Goal: Answer question/provide support: Share knowledge or assist other users

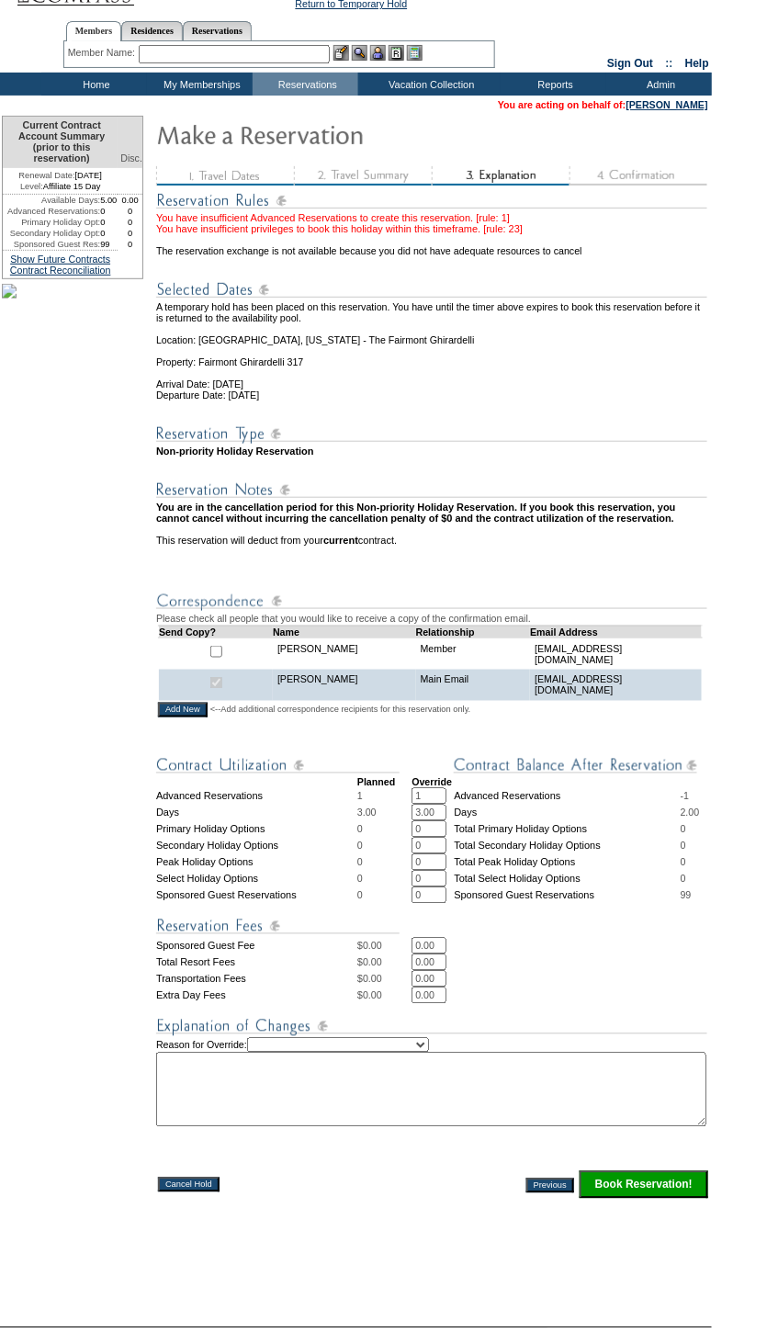
scroll to position [33, 0]
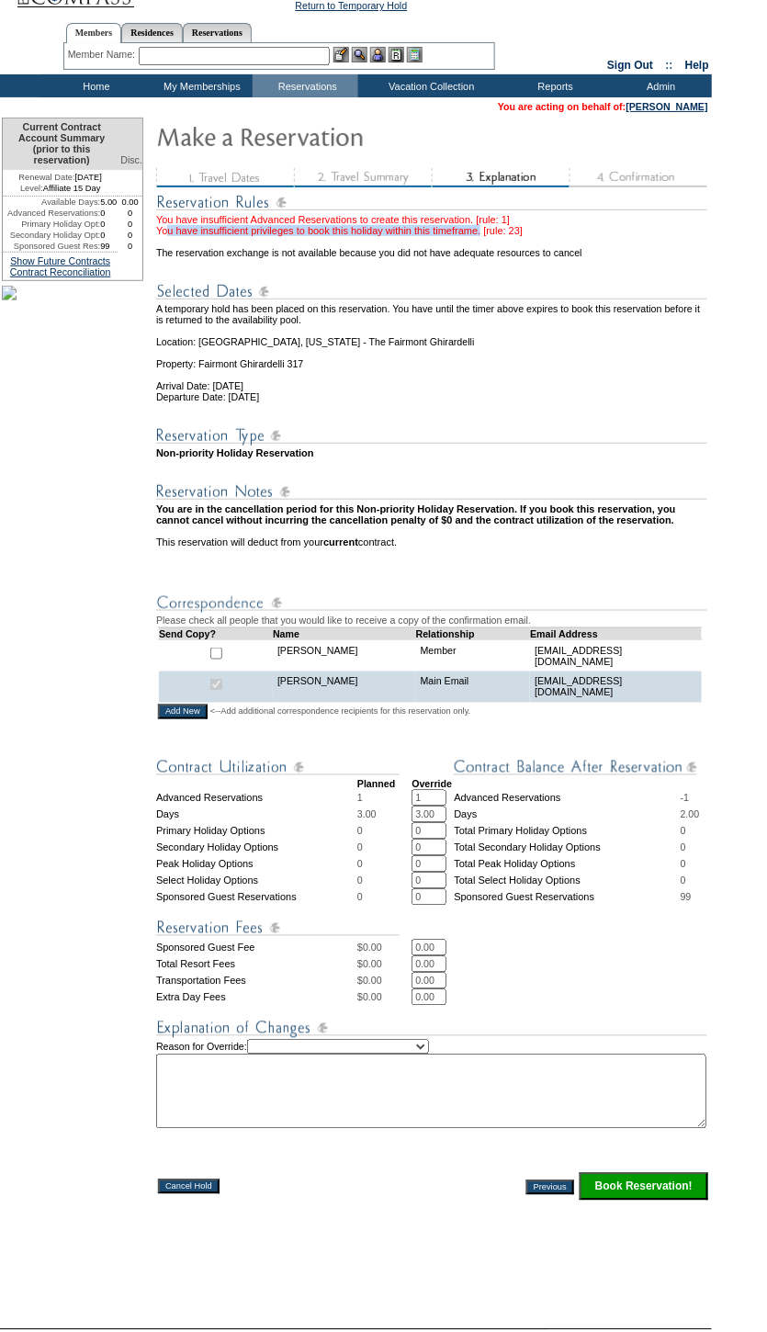
drag, startPoint x: 534, startPoint y: 233, endPoint x: 171, endPoint y: 240, distance: 362.9
click at [171, 236] on div "You have insufficient Advanced Reservations to create this reservation. [rule: …" at bounding box center [433, 225] width 554 height 22
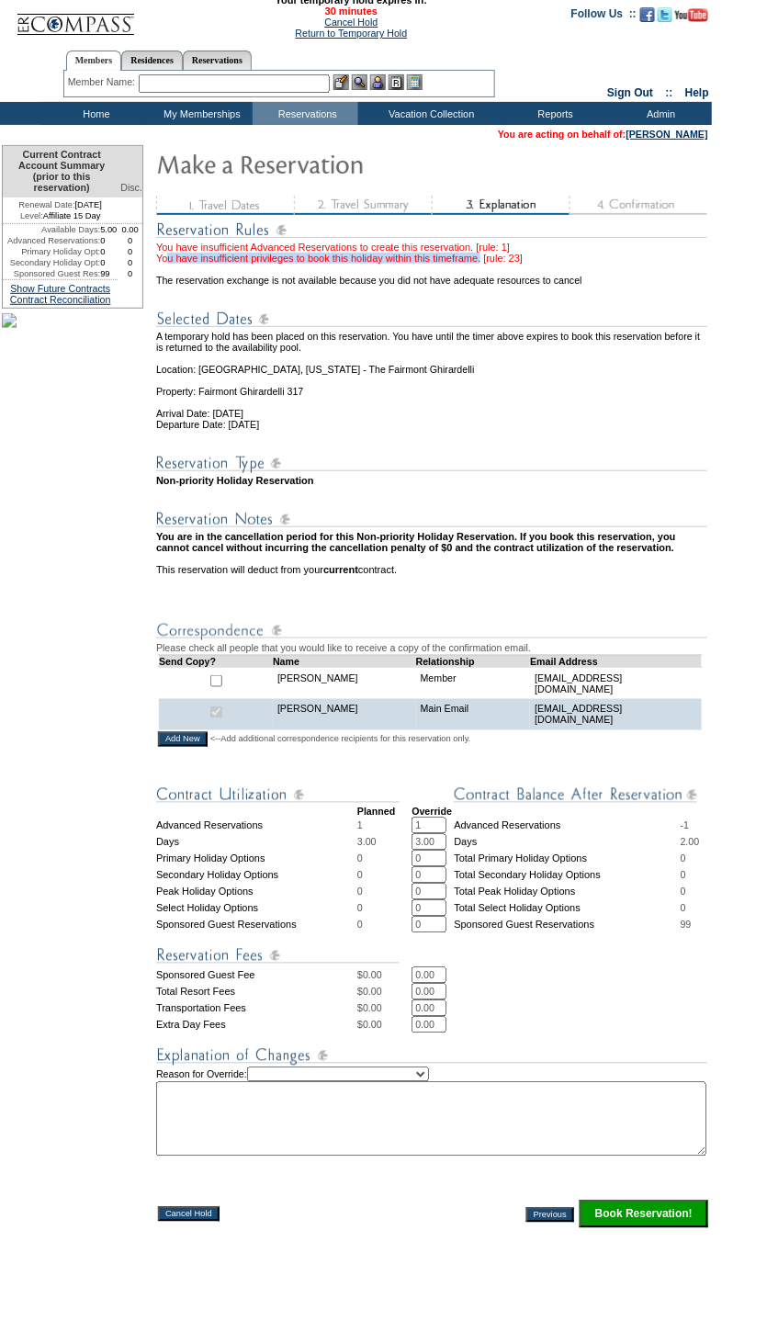
scroll to position [0, 0]
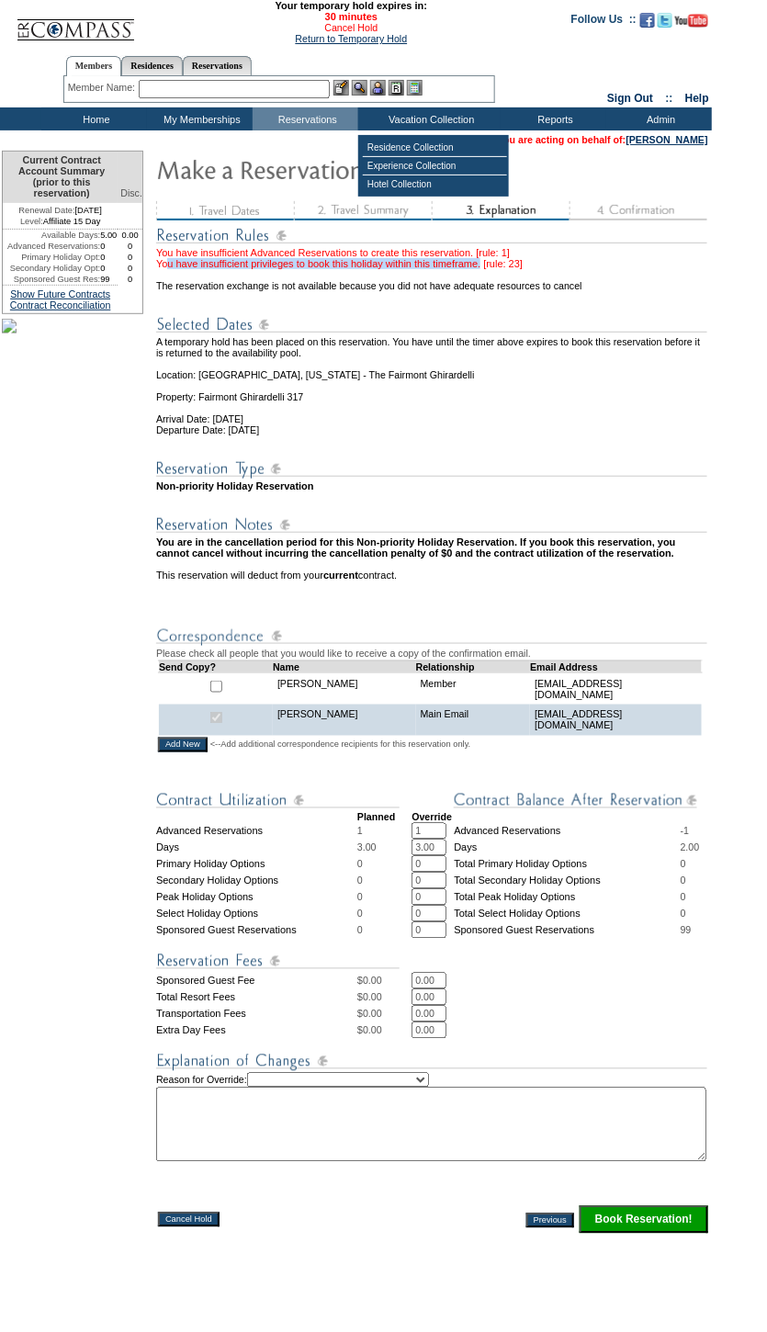
click at [354, 29] on link "Cancel Hold" at bounding box center [350, 27] width 53 height 11
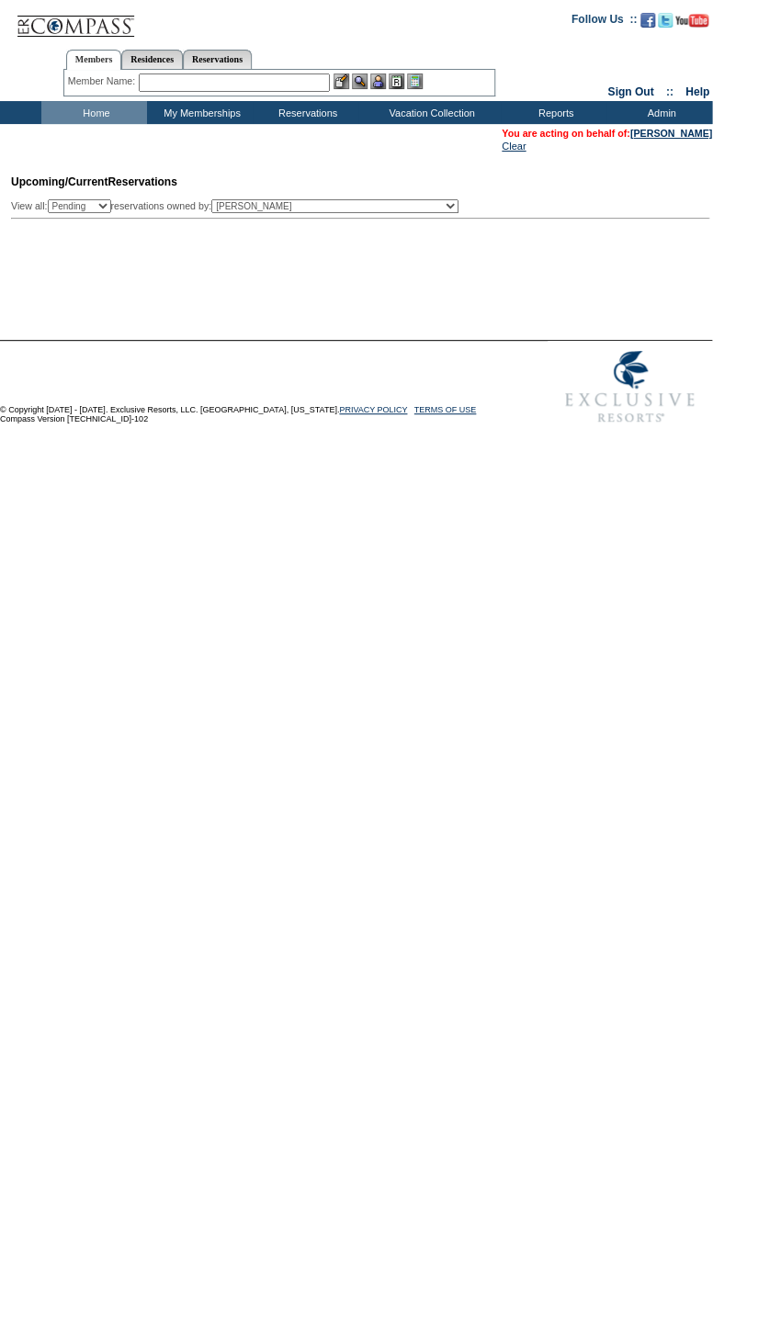
click at [254, 85] on input "text" at bounding box center [234, 82] width 191 height 18
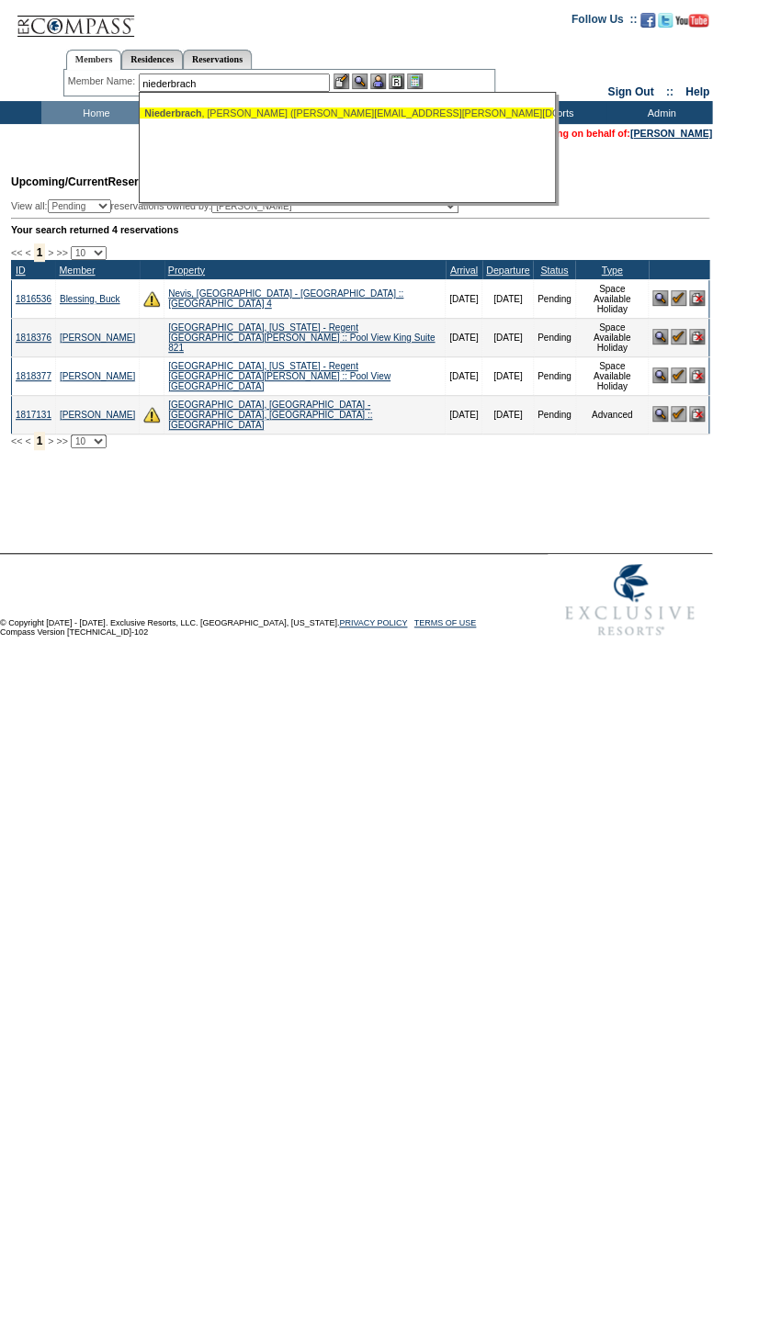
click at [321, 114] on div "Niederbrach , Scott (scott.niederbrach@icloud.com)" at bounding box center [346, 112] width 404 height 11
type input "[PERSON_NAME] ([PERSON_NAME][EMAIL_ADDRESS][PERSON_NAME][DOMAIN_NAME])"
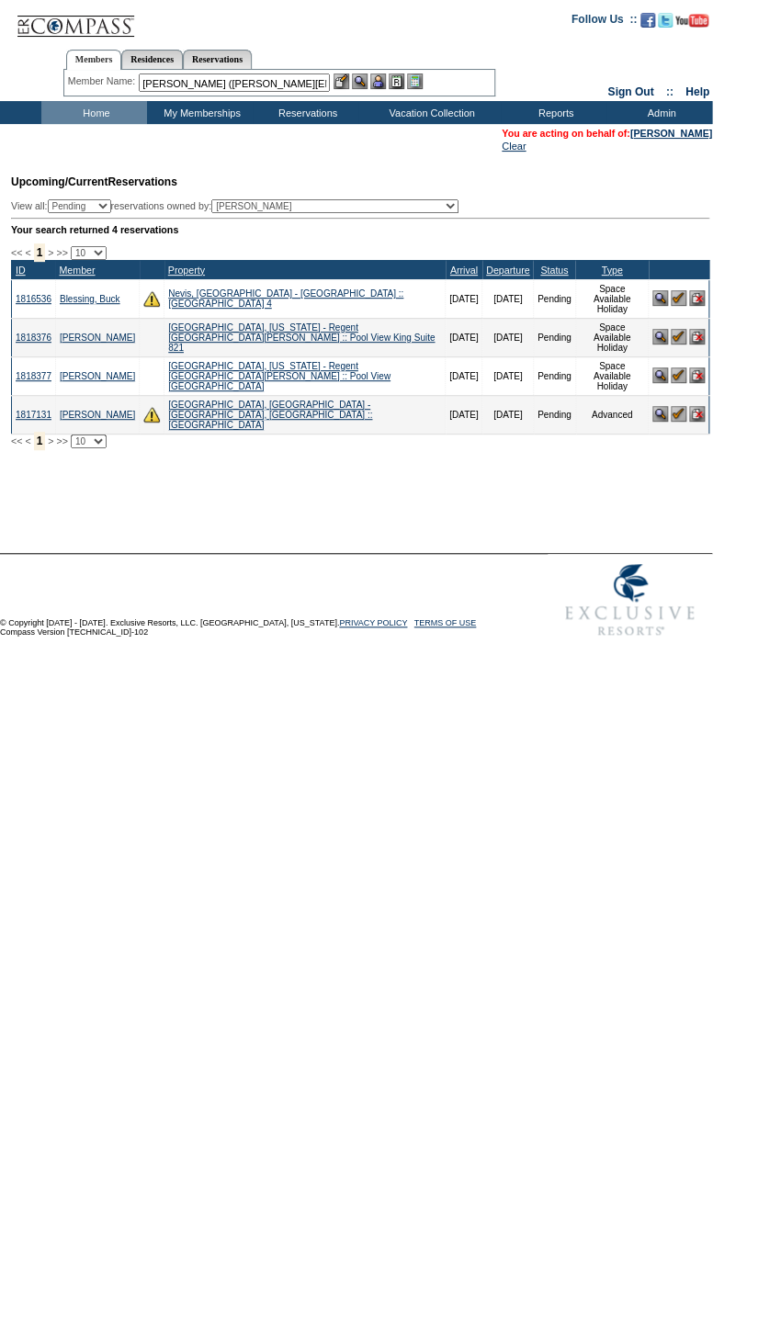
click at [386, 78] on img at bounding box center [378, 81] width 16 height 16
click at [348, 76] on img at bounding box center [341, 81] width 16 height 16
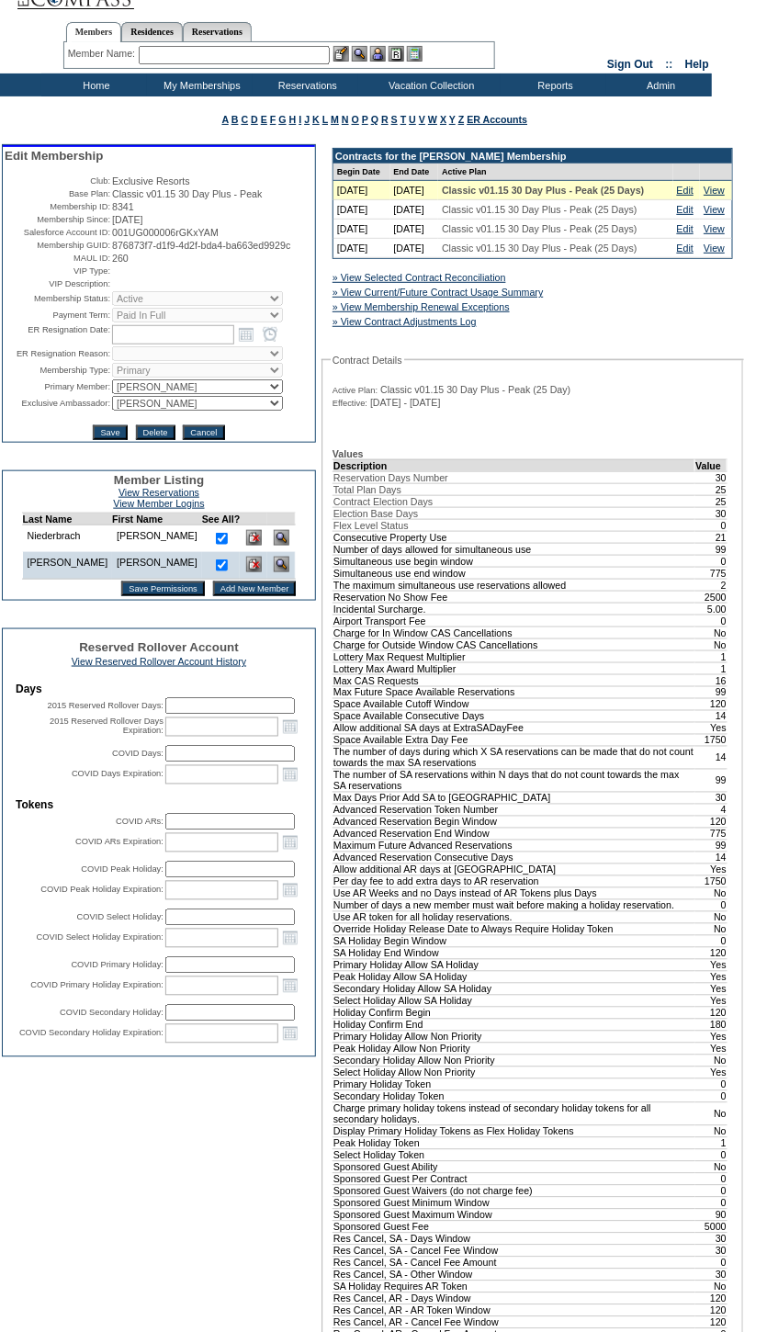
scroll to position [417, 0]
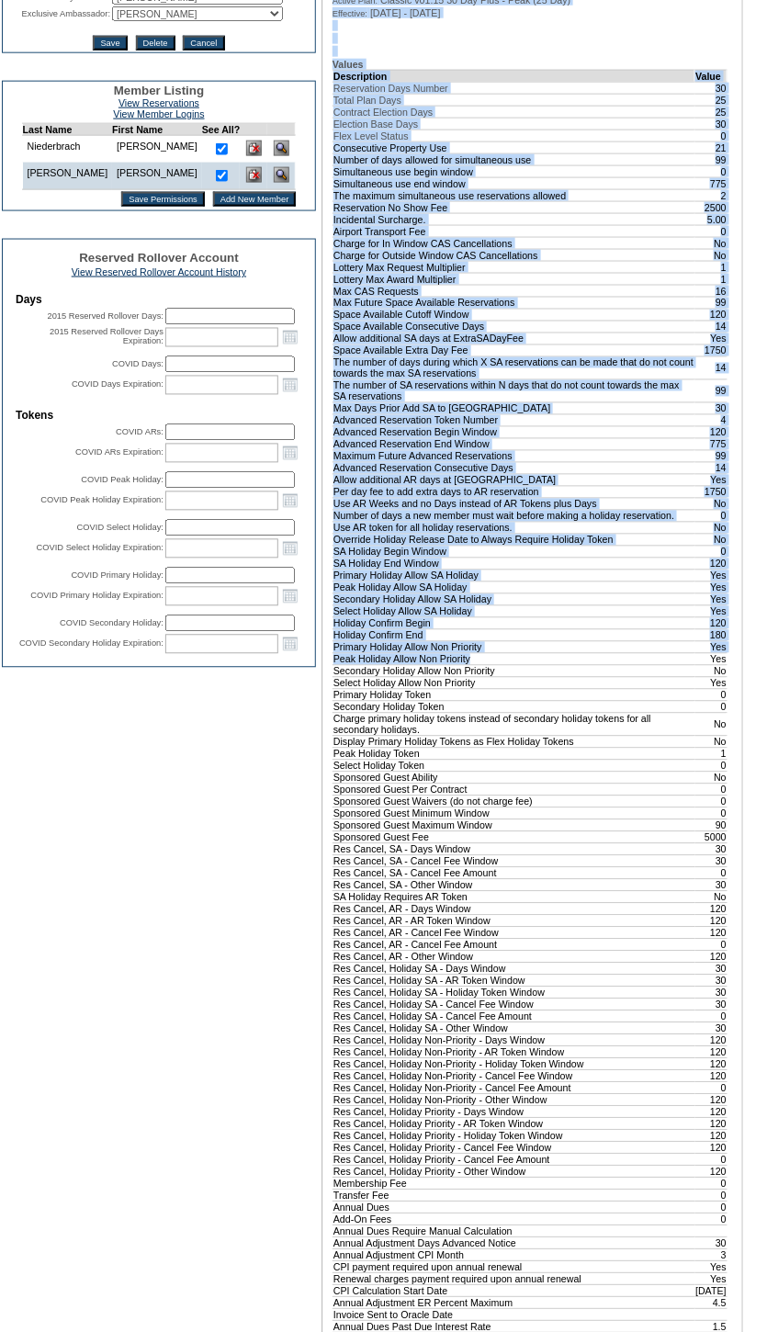
drag, startPoint x: 328, startPoint y: 784, endPoint x: 600, endPoint y: 792, distance: 272.0
click at [600, 792] on table "Active Plan: Classic v01.15 30 Day Plus - Peak (25 Day) Effective: 5/7/2024 - 1…" at bounding box center [533, 717] width 404 height 1475
drag, startPoint x: 600, startPoint y: 792, endPoint x: 580, endPoint y: 795, distance: 20.4
click at [580, 795] on tbody "Description Value Reservation Days Number 30 Total Plan Days 25 Contract Electi…" at bounding box center [530, 761] width 394 height 1382
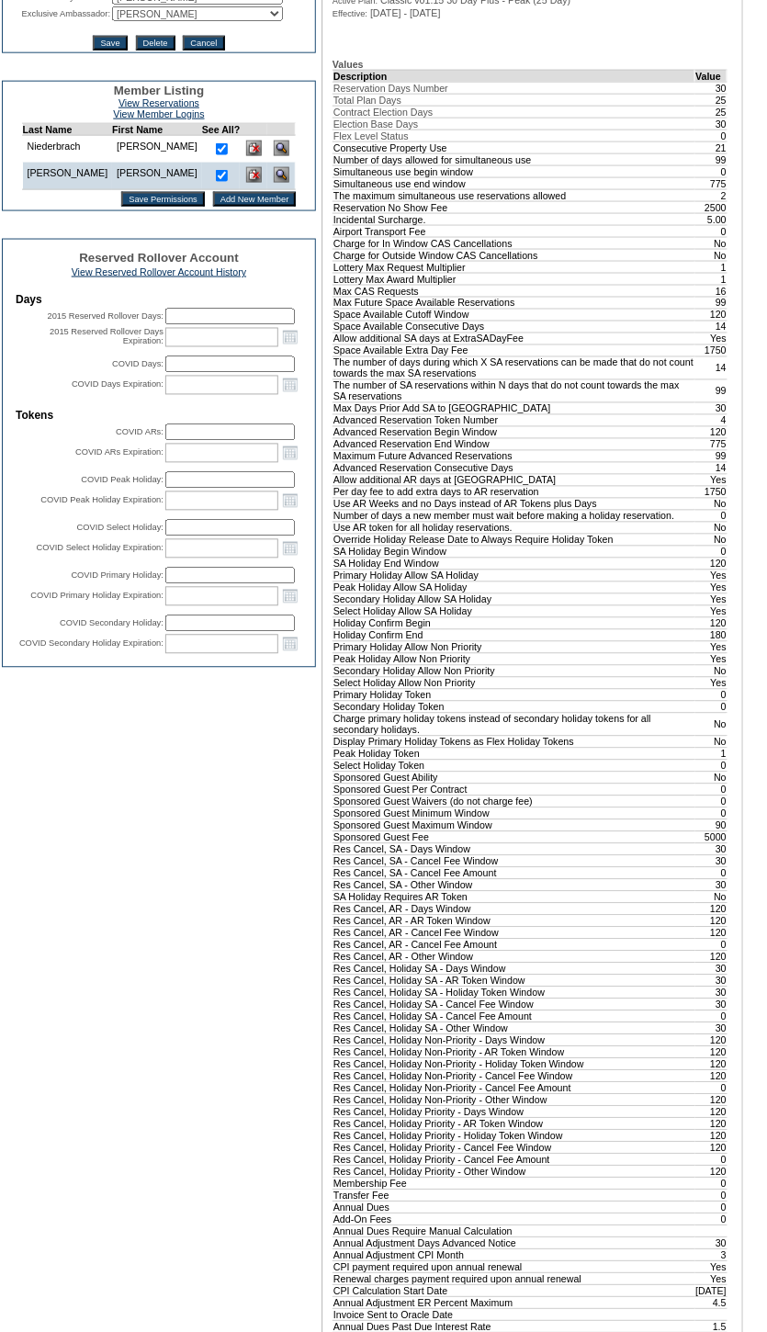
click at [507, 677] on td "Secondary Holiday Allow Non Priority" at bounding box center [514, 671] width 362 height 12
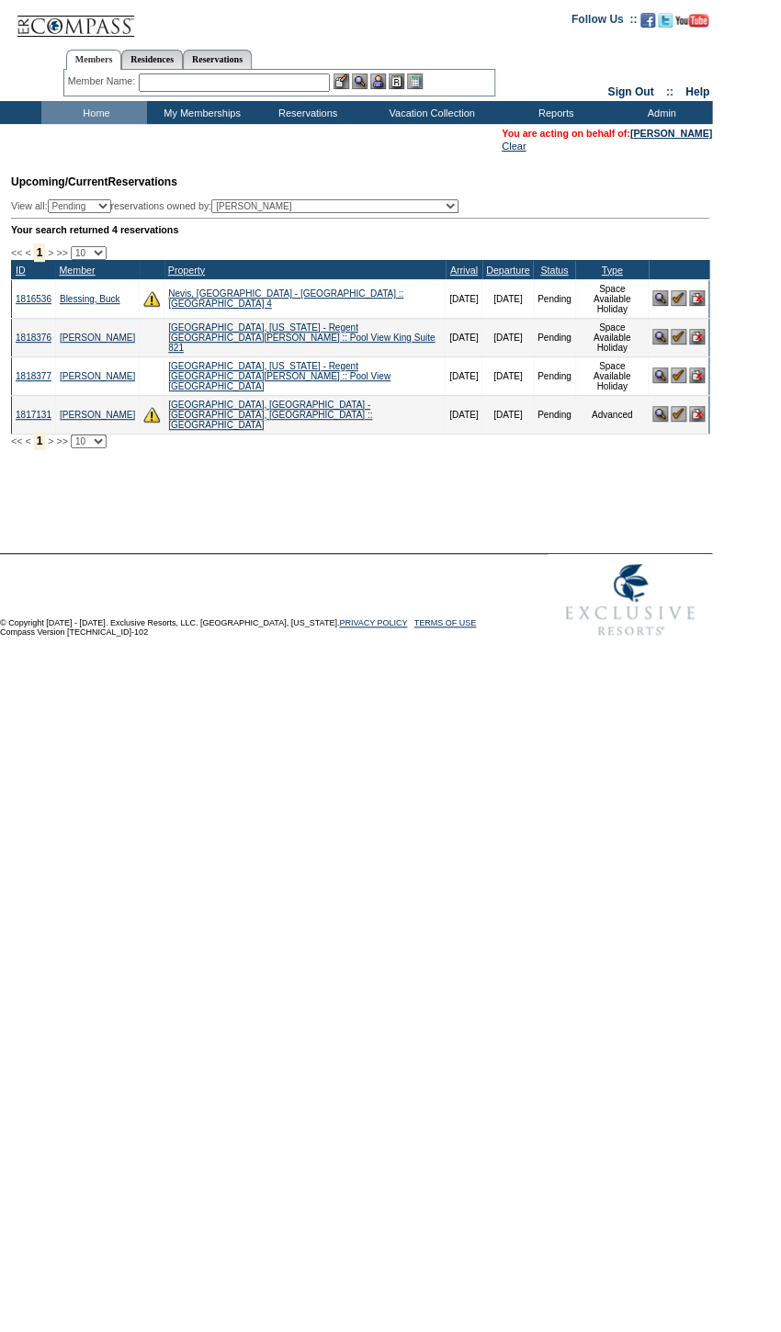
click at [217, 85] on input "text" at bounding box center [234, 82] width 191 height 18
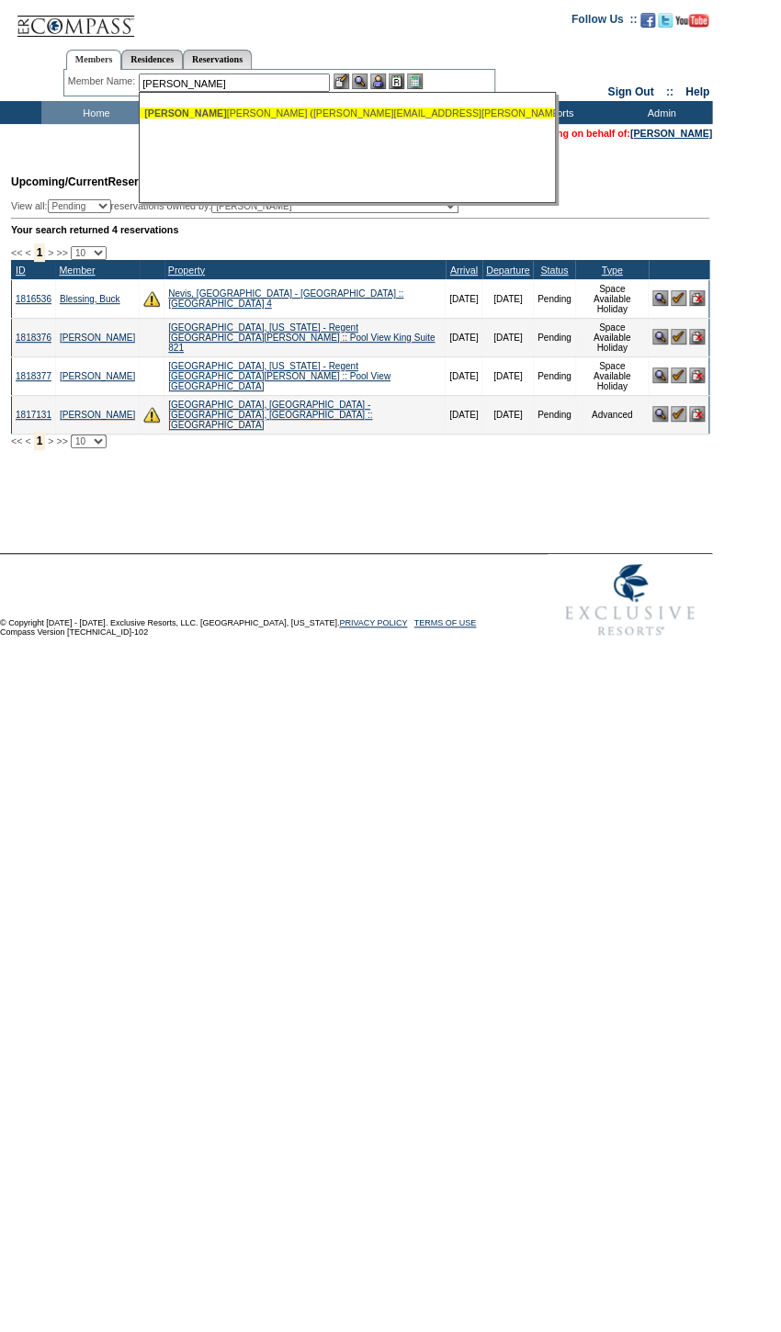
click at [218, 115] on div "[PERSON_NAME] [PERSON_NAME] ([PERSON_NAME][EMAIL_ADDRESS][PERSON_NAME][DOMAIN_N…" at bounding box center [346, 112] width 404 height 11
type input "[PERSON_NAME] ([PERSON_NAME][EMAIL_ADDRESS][PERSON_NAME][DOMAIN_NAME])"
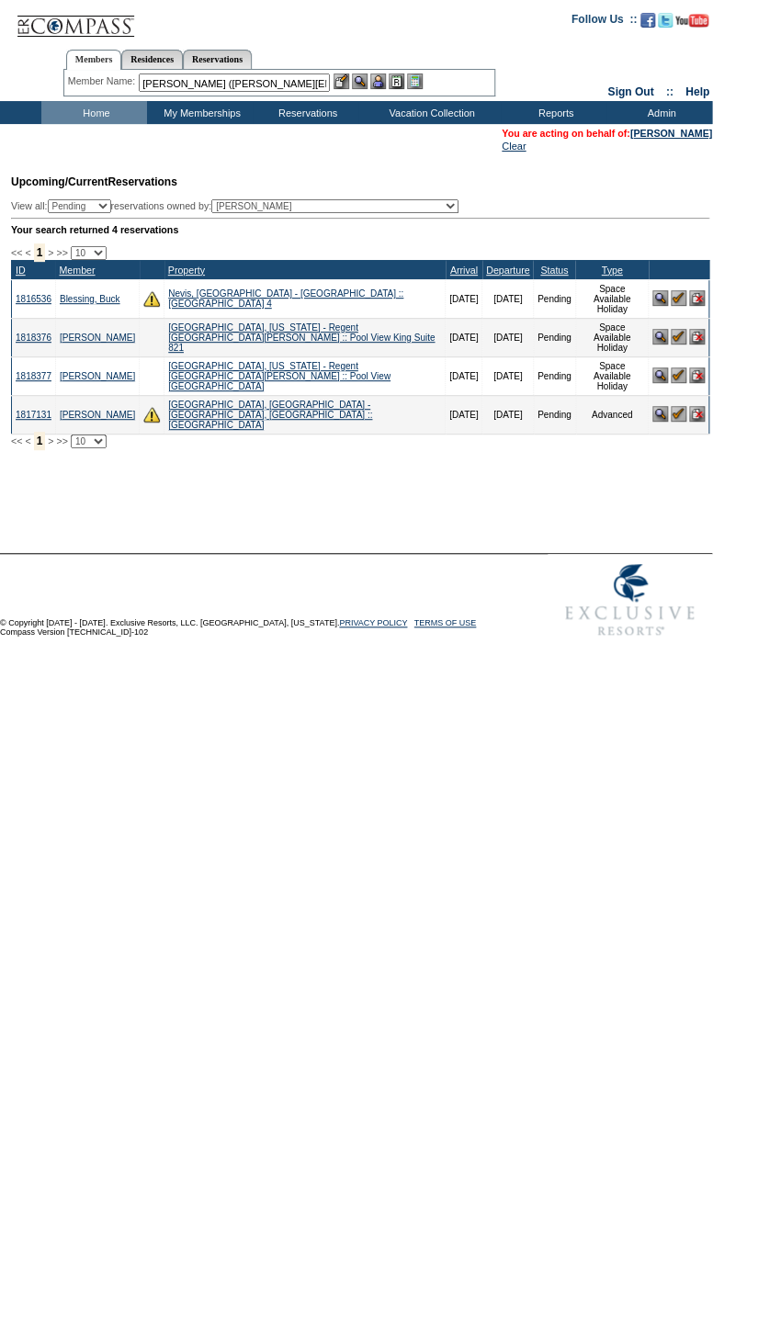
click at [378, 80] on img at bounding box center [378, 81] width 16 height 16
click at [367, 79] on img at bounding box center [360, 81] width 16 height 16
